Goal: Browse casually

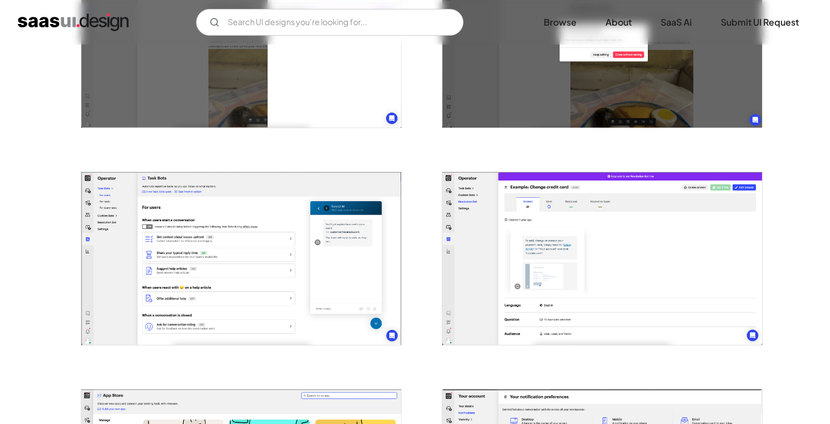
scroll to position [1621, 0]
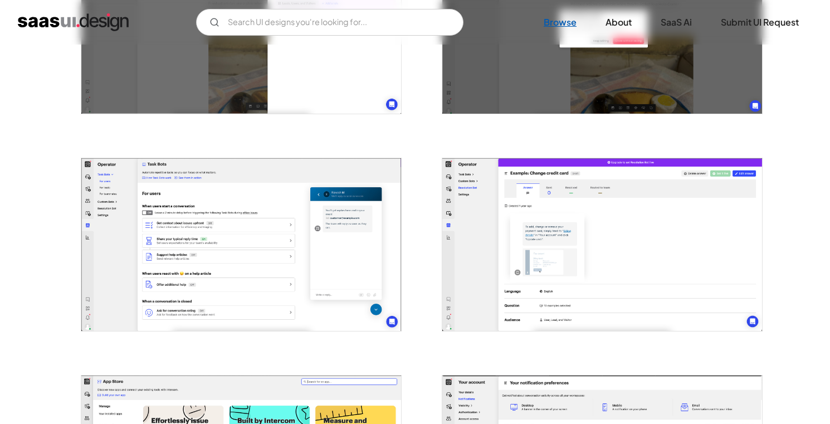
click at [560, 21] on link "Browse" at bounding box center [560, 22] width 60 height 25
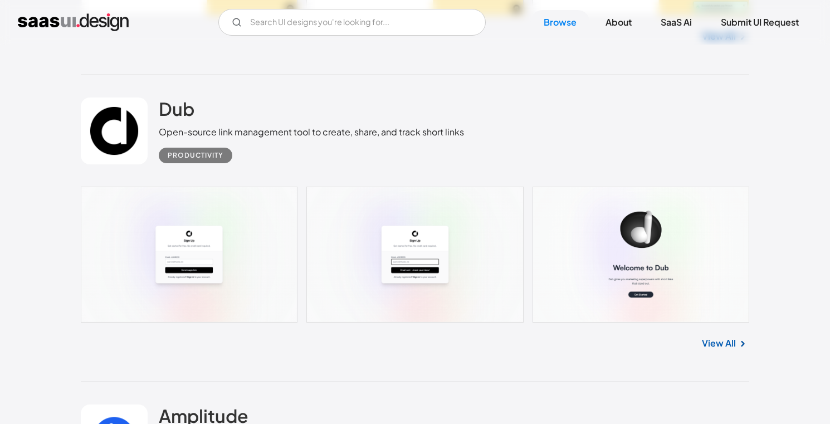
scroll to position [2674, 0]
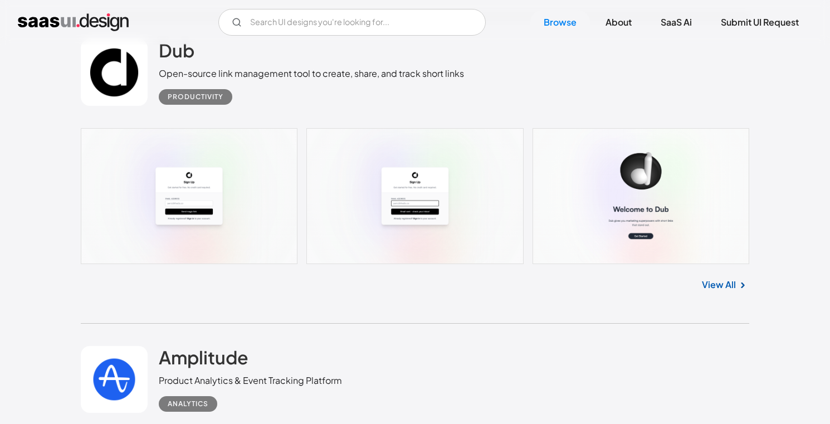
click at [729, 290] on link "View All" at bounding box center [719, 284] width 34 height 13
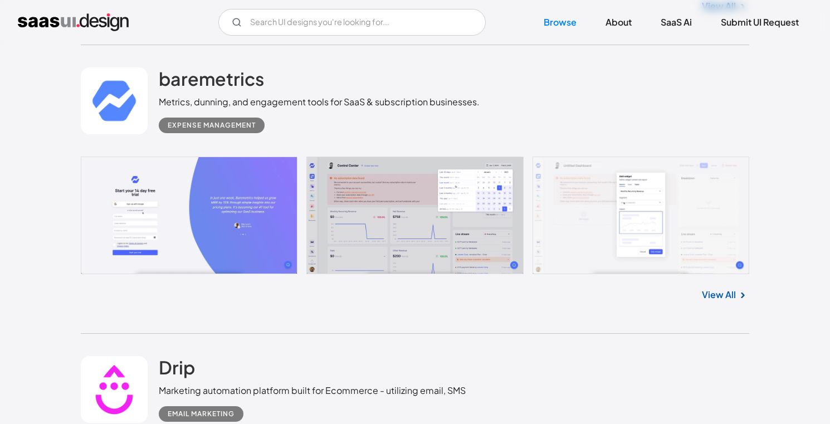
scroll to position [3551, 0]
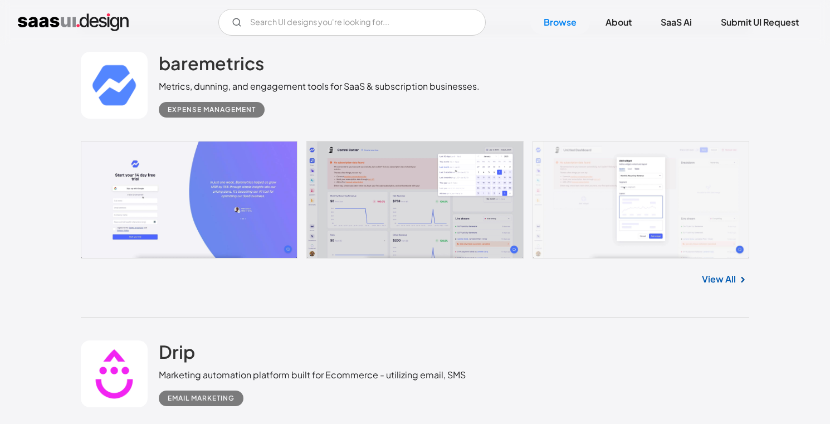
click at [713, 284] on link "View All" at bounding box center [719, 278] width 34 height 13
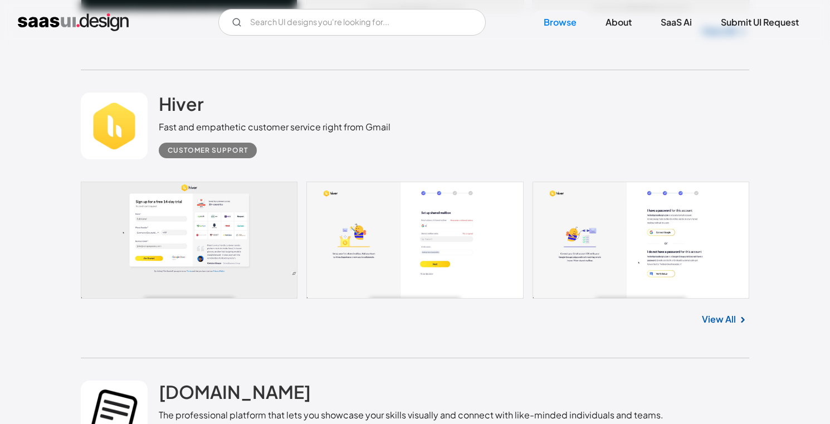
scroll to position [6446, 0]
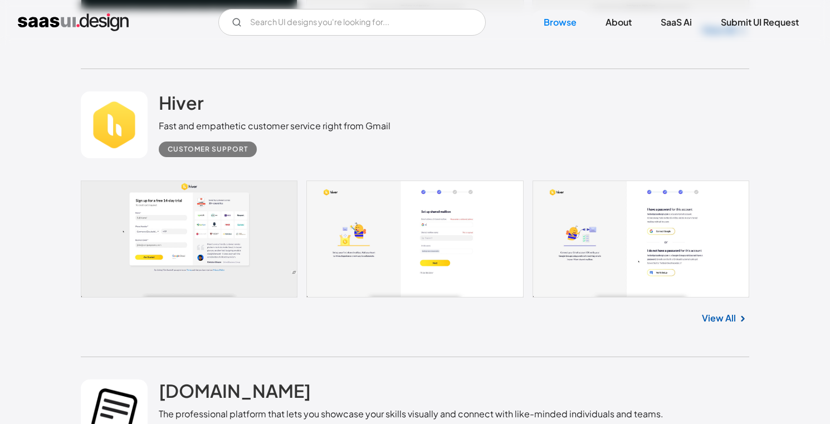
click at [715, 315] on link "View All" at bounding box center [719, 317] width 34 height 13
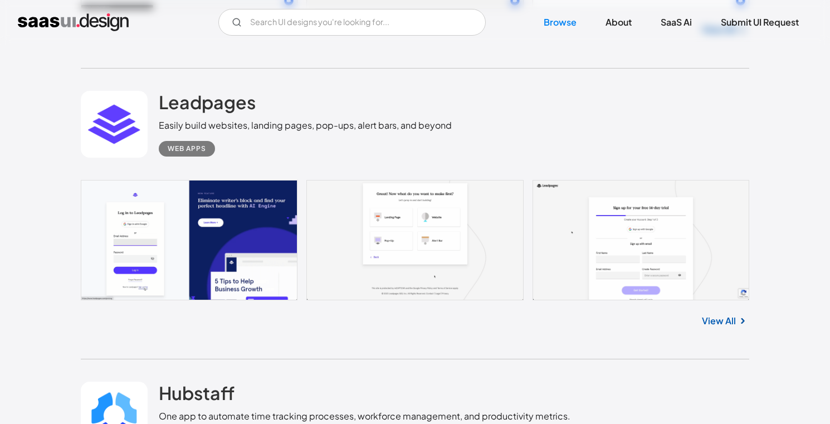
scroll to position [7671, 0]
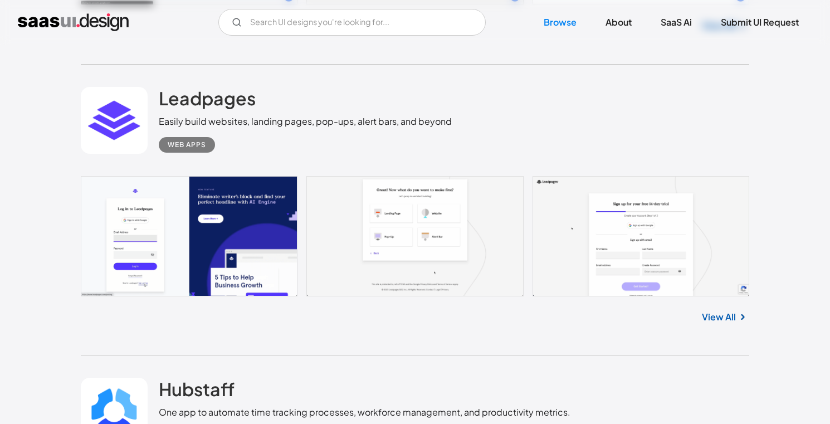
click at [715, 312] on link "View All" at bounding box center [719, 316] width 34 height 13
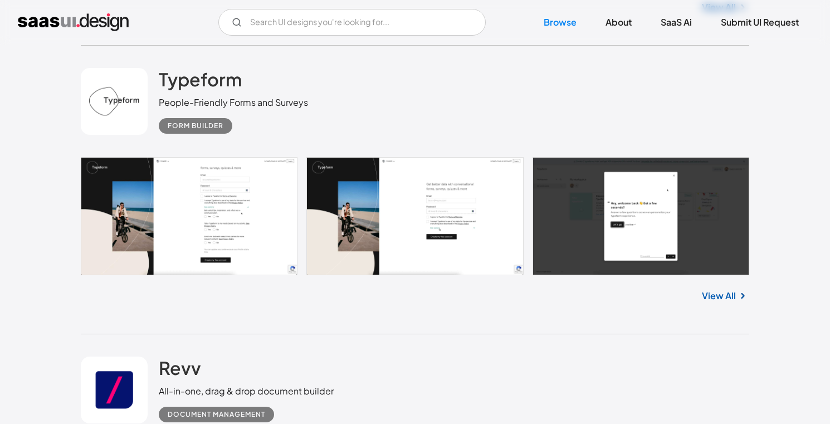
scroll to position [9157, 0]
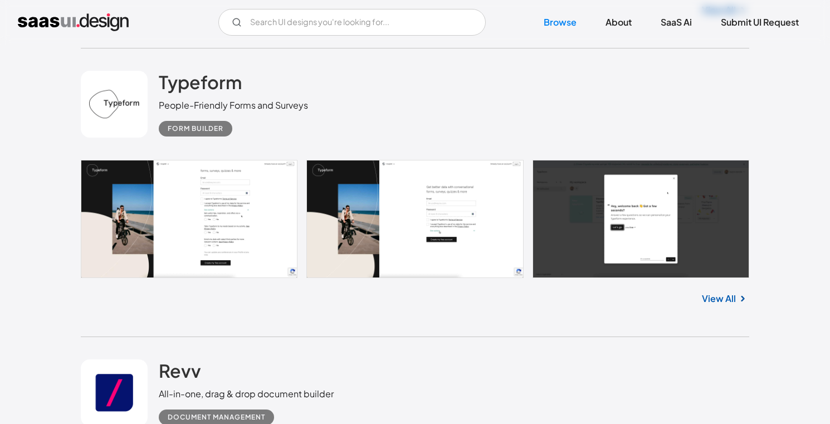
click at [729, 295] on link "View All" at bounding box center [719, 298] width 34 height 13
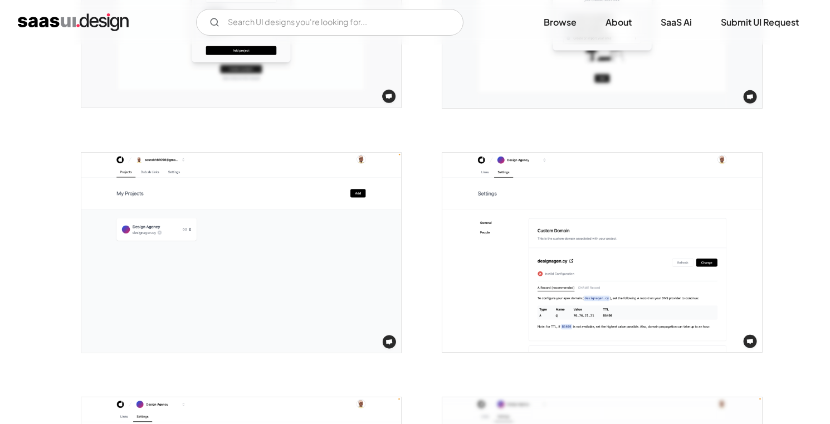
scroll to position [1855, 0]
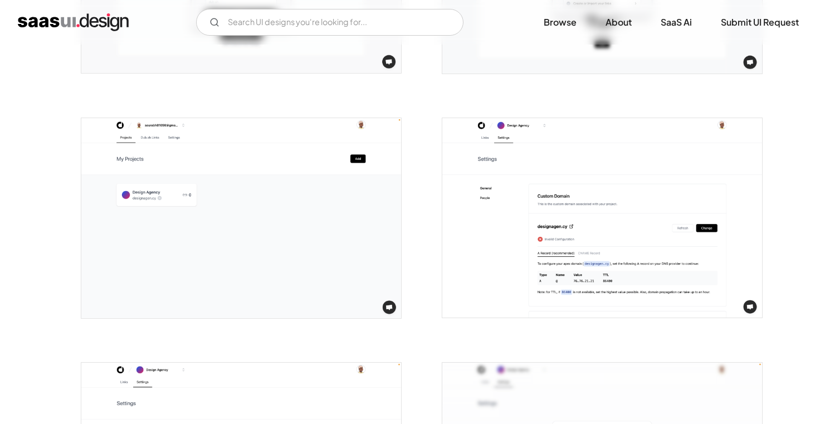
click at [504, 199] on img "open lightbox" at bounding box center [602, 218] width 320 height 200
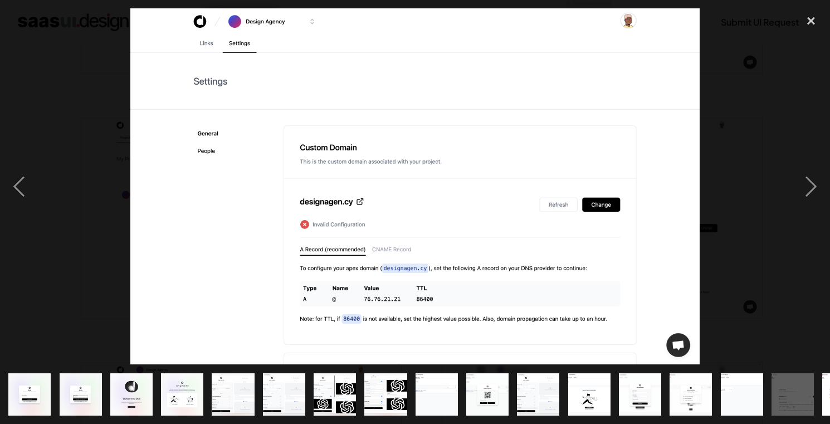
click at [67, 173] on div at bounding box center [415, 186] width 830 height 356
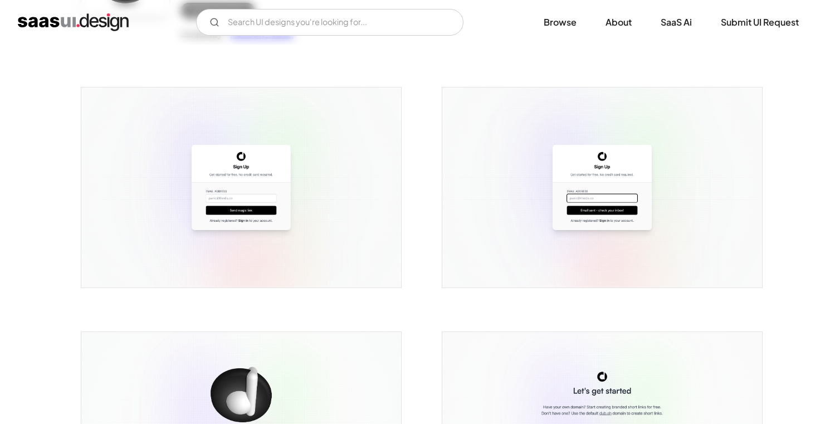
scroll to position [107, 0]
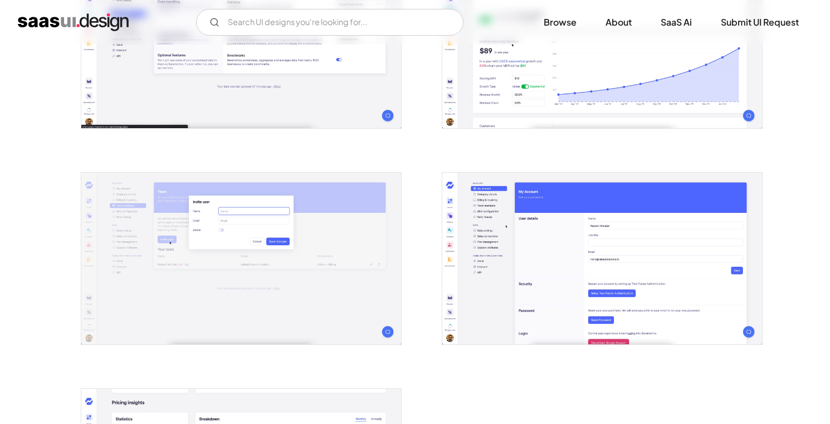
scroll to position [1816, 0]
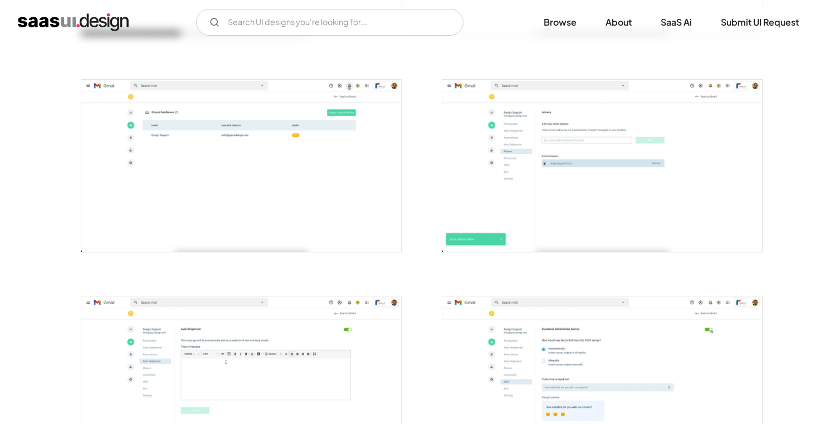
scroll to position [1391, 0]
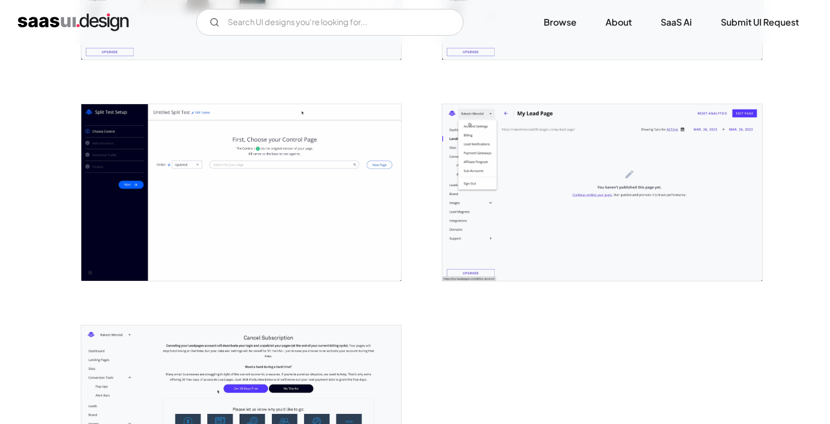
scroll to position [2673, 0]
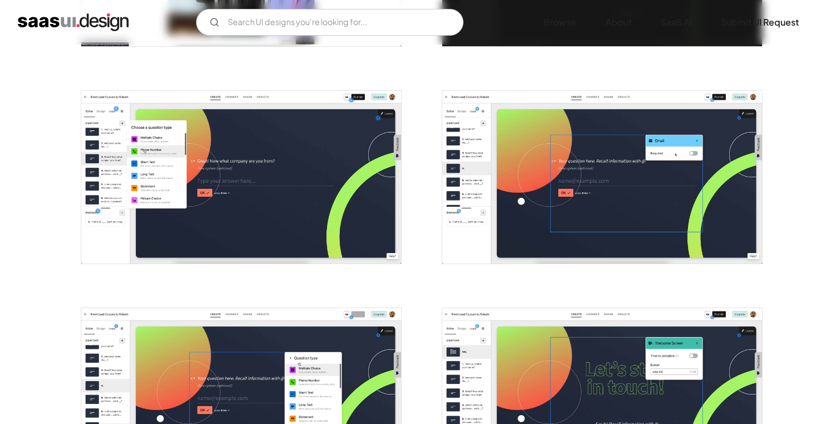
scroll to position [1475, 0]
